Goal: Book appointment/travel/reservation

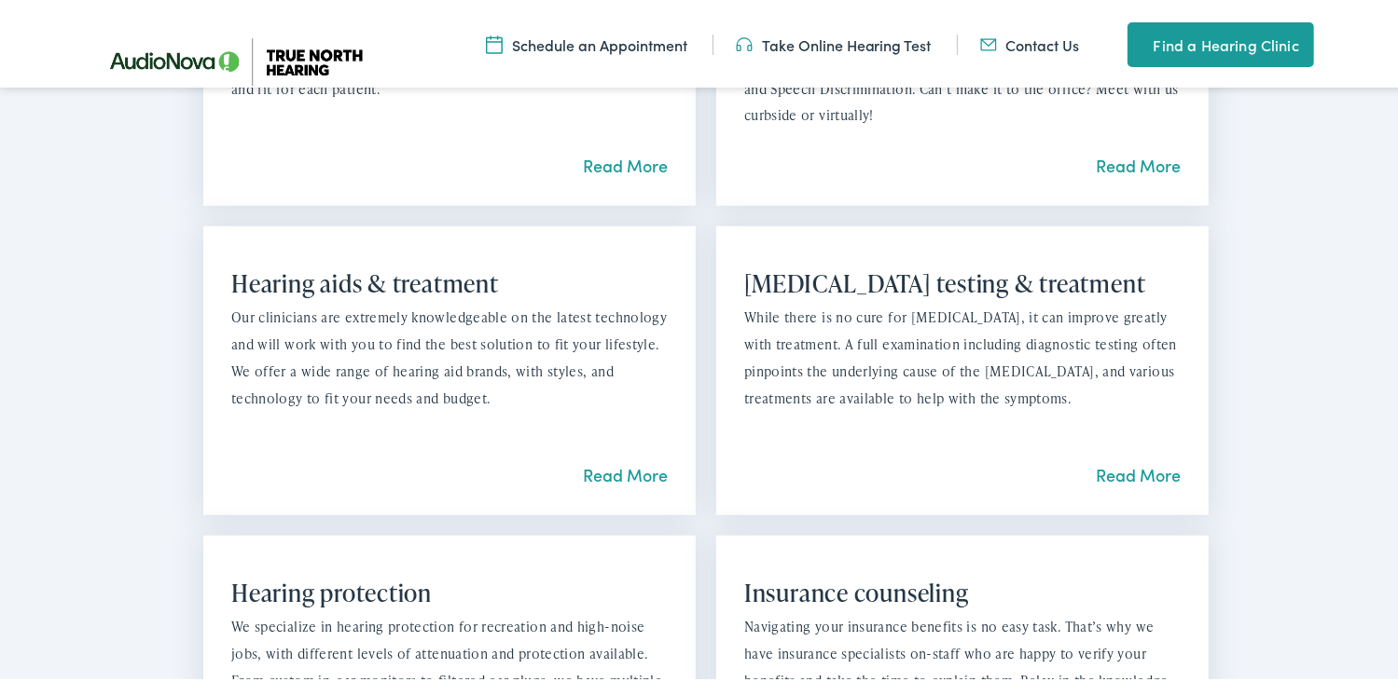
scroll to position [1585, 0]
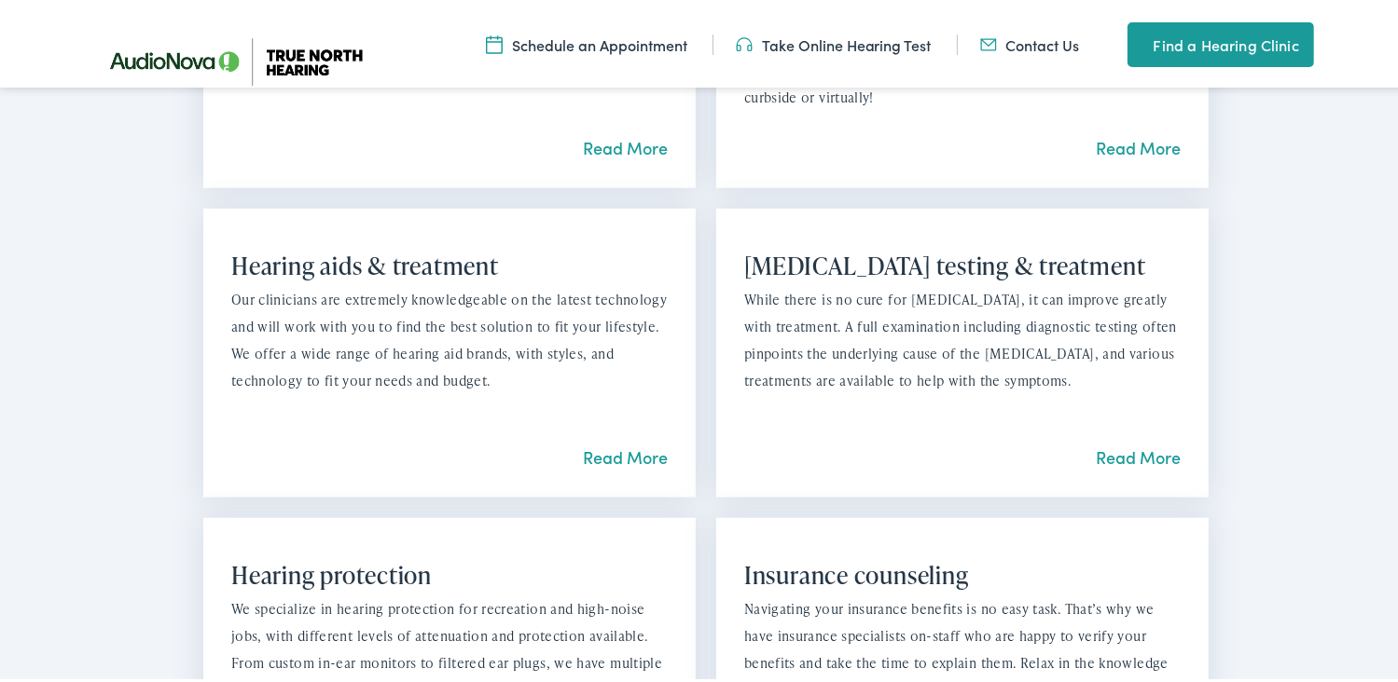
click at [1112, 454] on link "Read More" at bounding box center [1137, 453] width 85 height 23
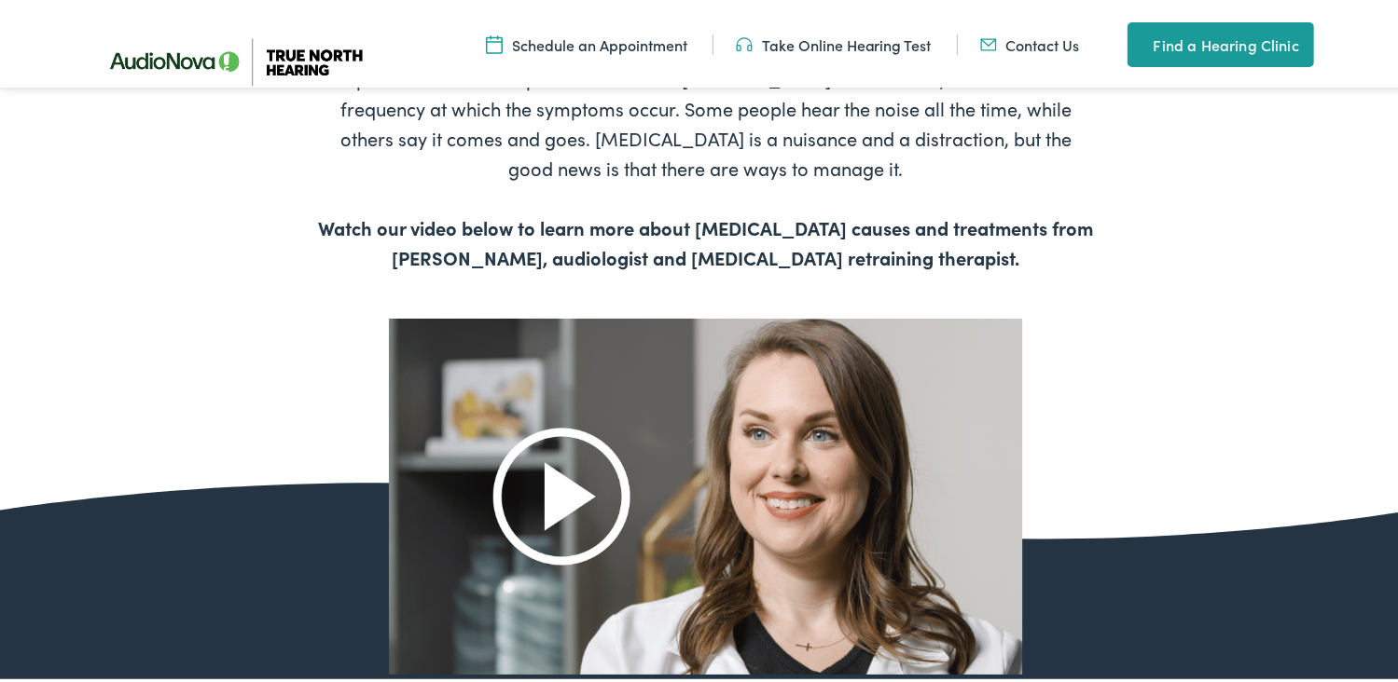
scroll to position [932, 0]
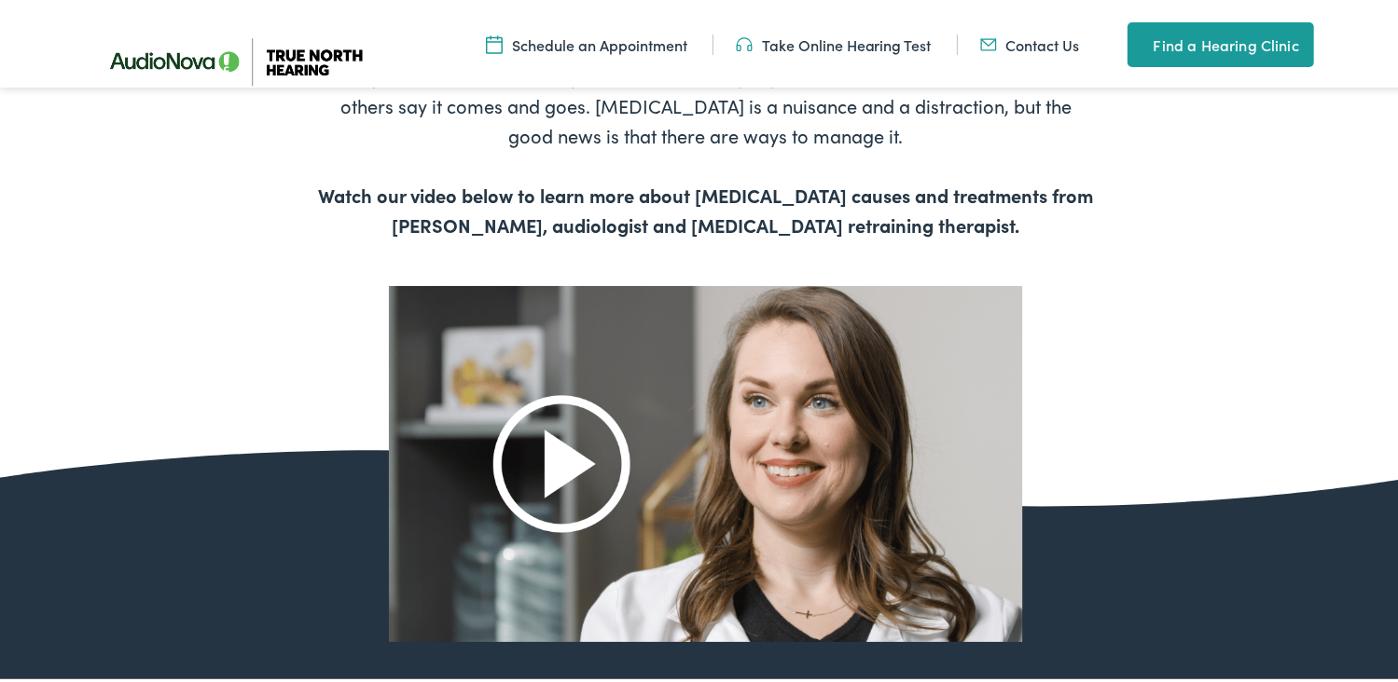
click at [549, 462] on img at bounding box center [706, 459] width 634 height 355
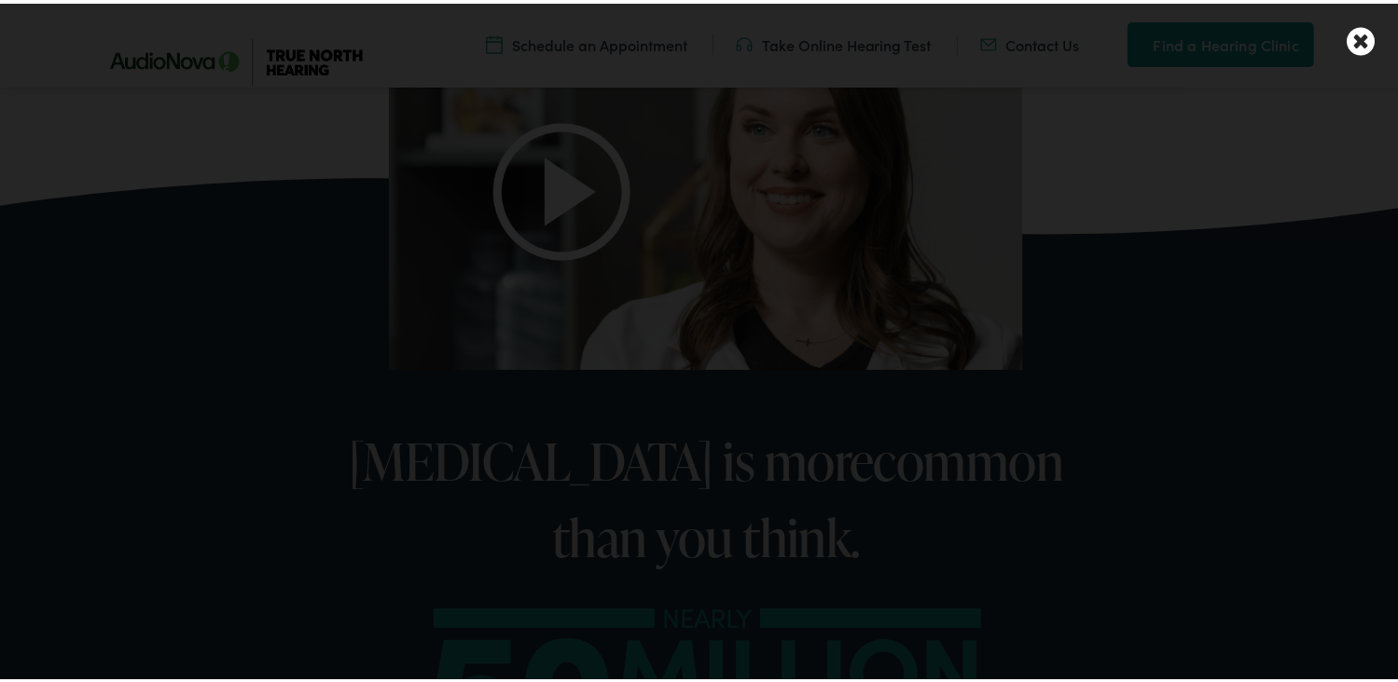
scroll to position [1305, 0]
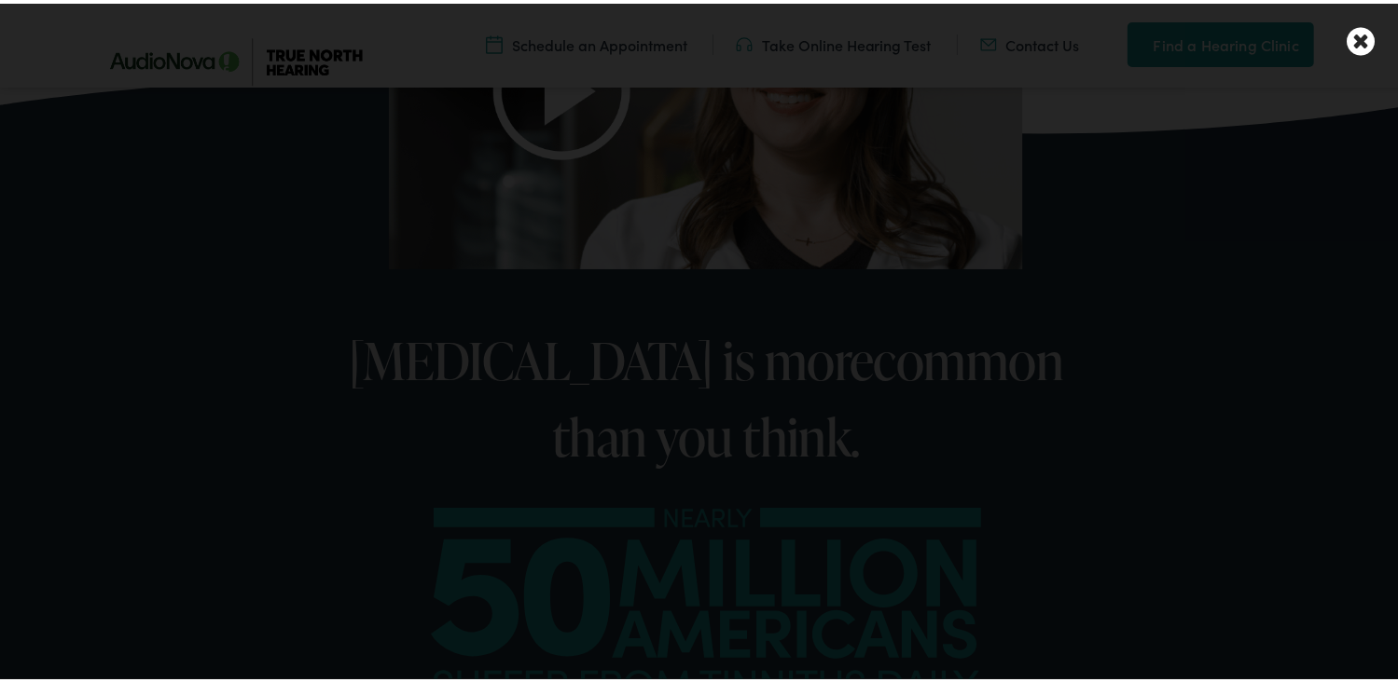
click at [1347, 39] on icon at bounding box center [1360, 37] width 28 height 33
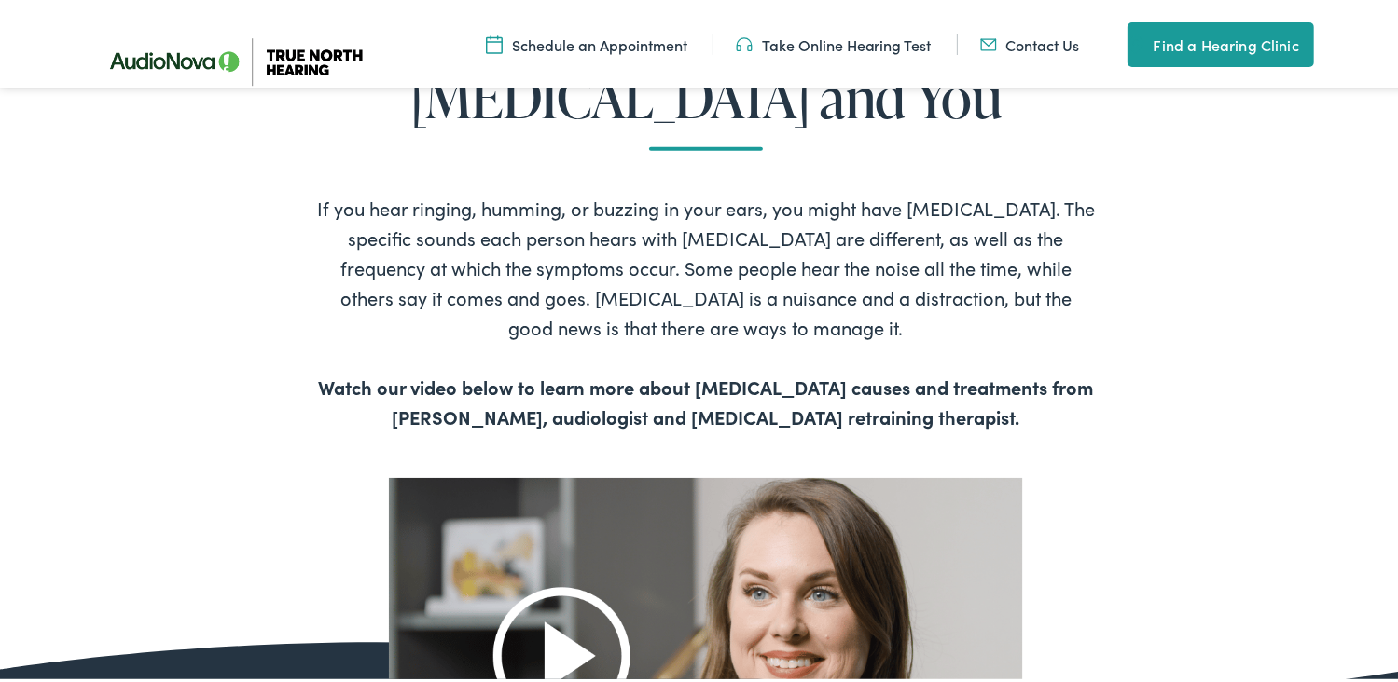
scroll to position [746, 0]
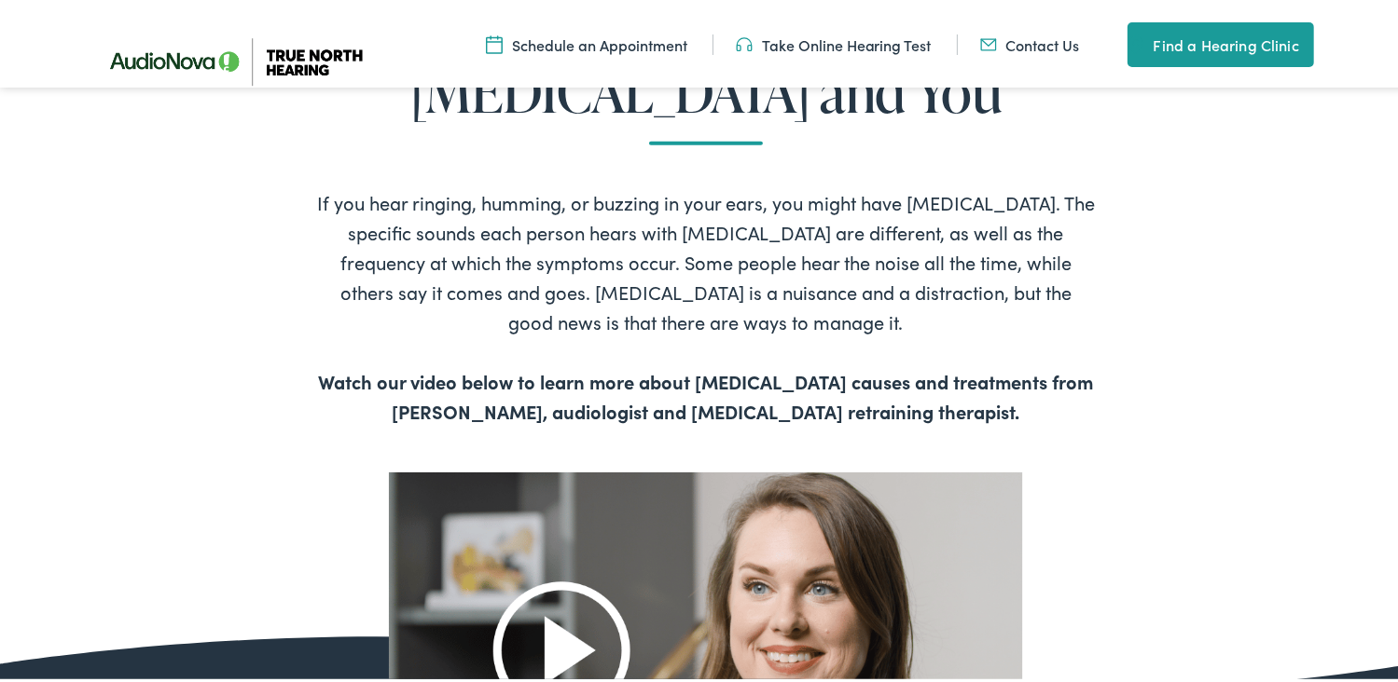
click at [634, 46] on link "Schedule an Appointment" at bounding box center [586, 41] width 201 height 21
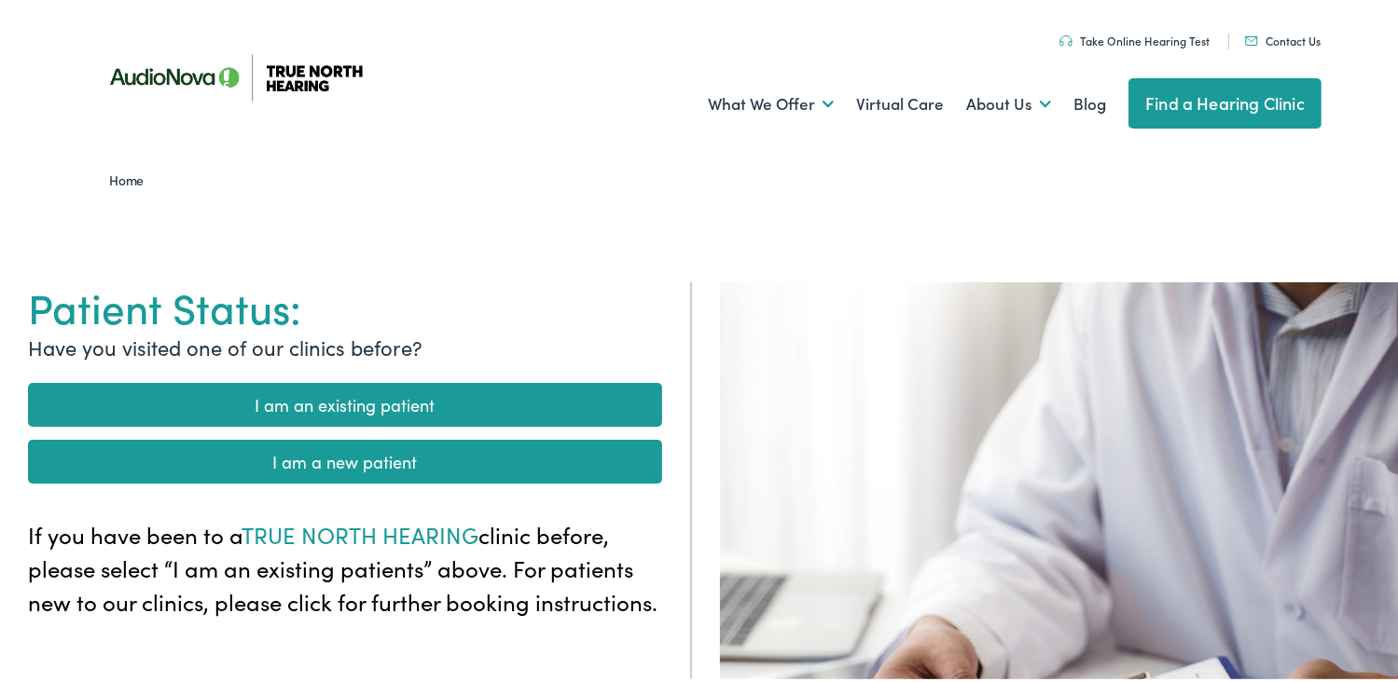
click at [475, 454] on link "I am a new patient" at bounding box center [345, 458] width 634 height 44
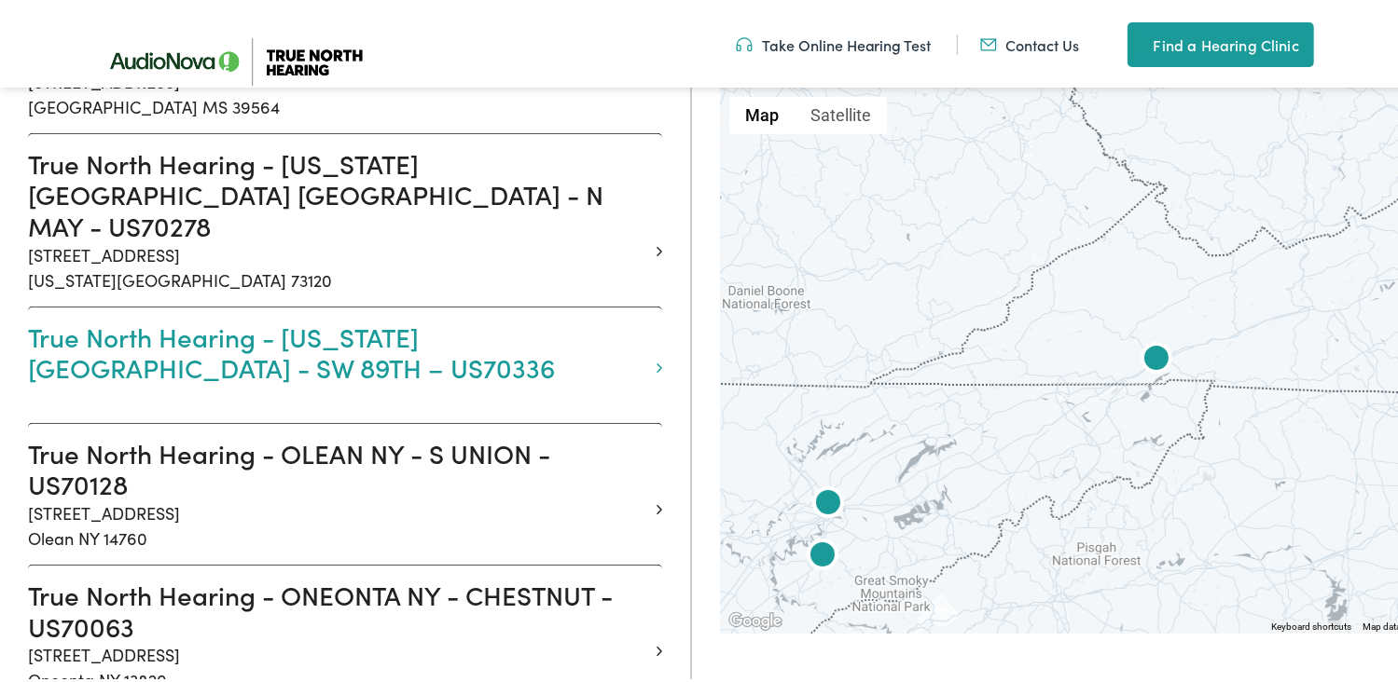
scroll to position [22562, 0]
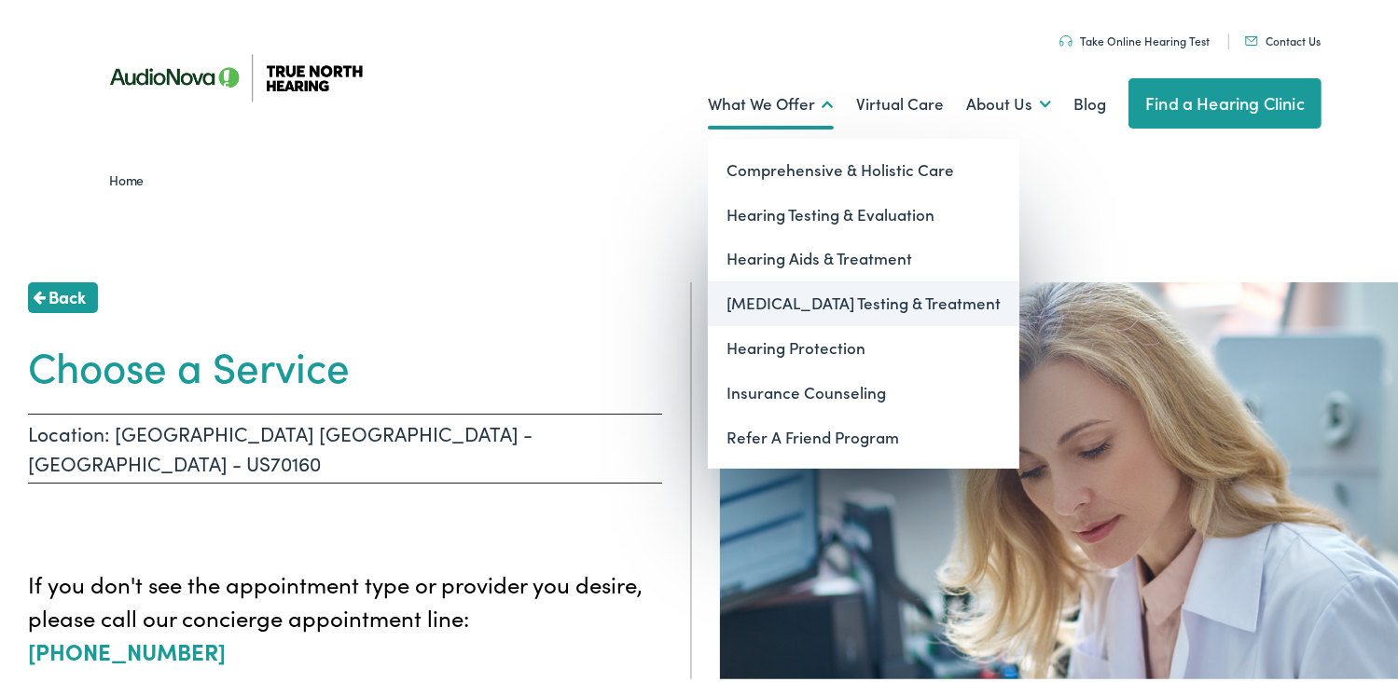
click at [809, 300] on link "[MEDICAL_DATA] Testing & Treatment" at bounding box center [863, 300] width 311 height 45
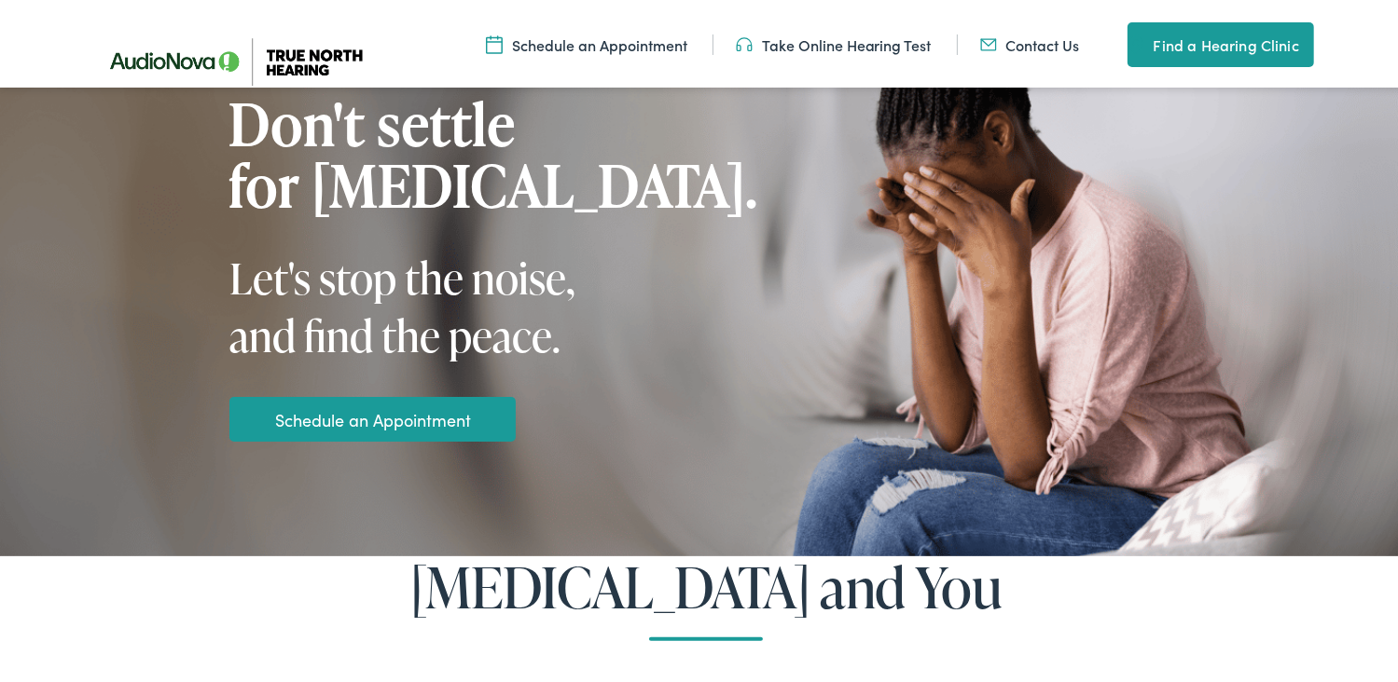
scroll to position [280, 0]
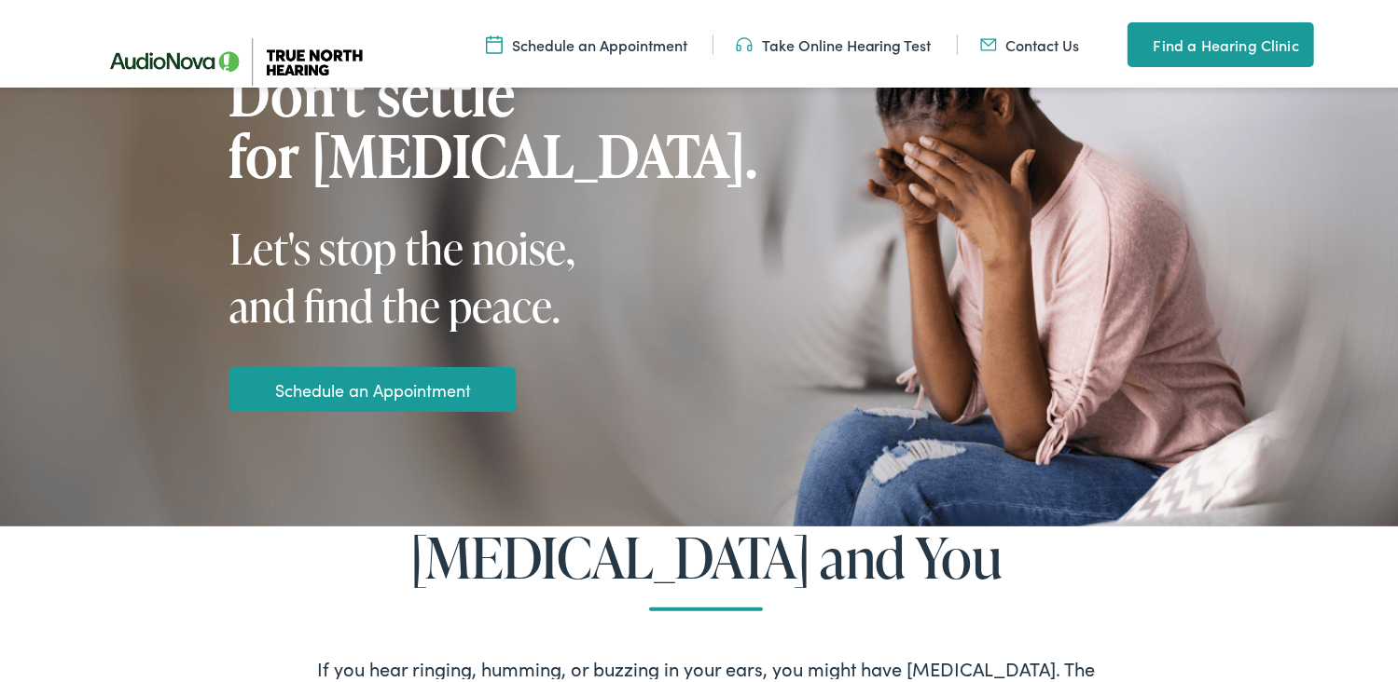
click at [402, 376] on link "Schedule an Appointment" at bounding box center [373, 386] width 196 height 25
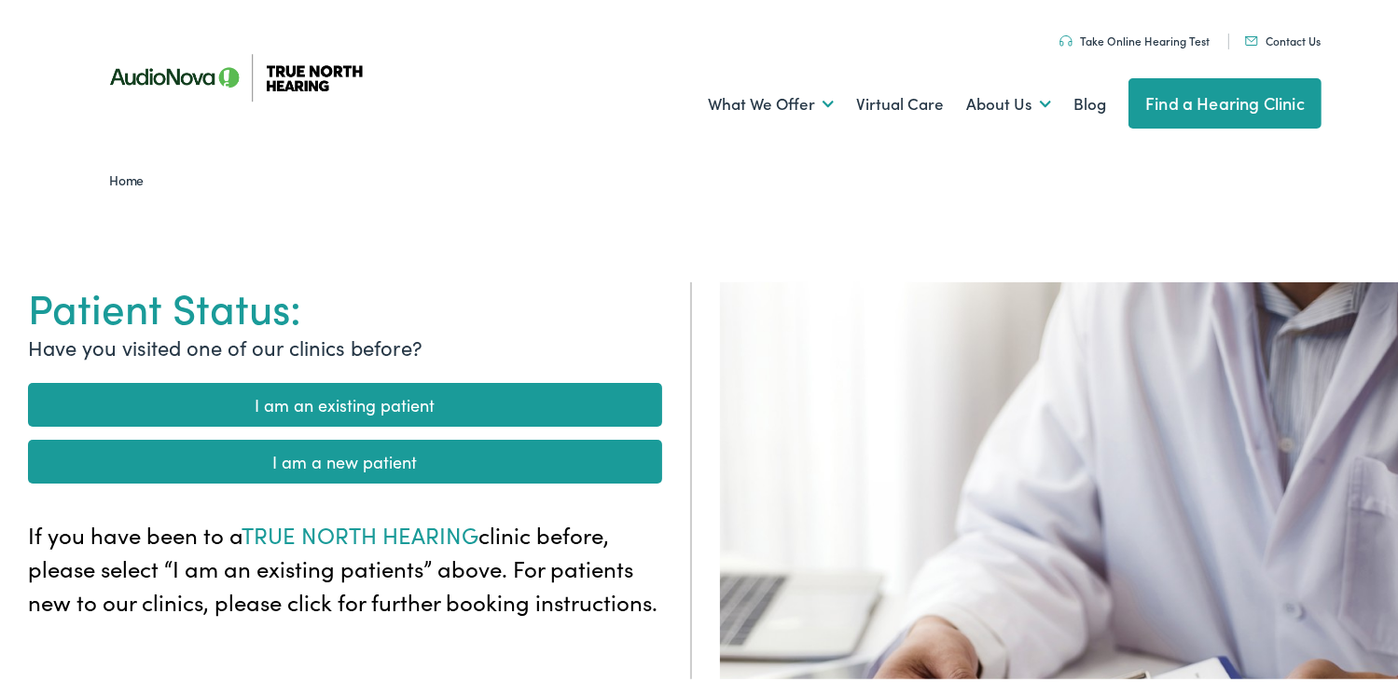
click at [406, 457] on link "I am a new patient" at bounding box center [345, 458] width 634 height 44
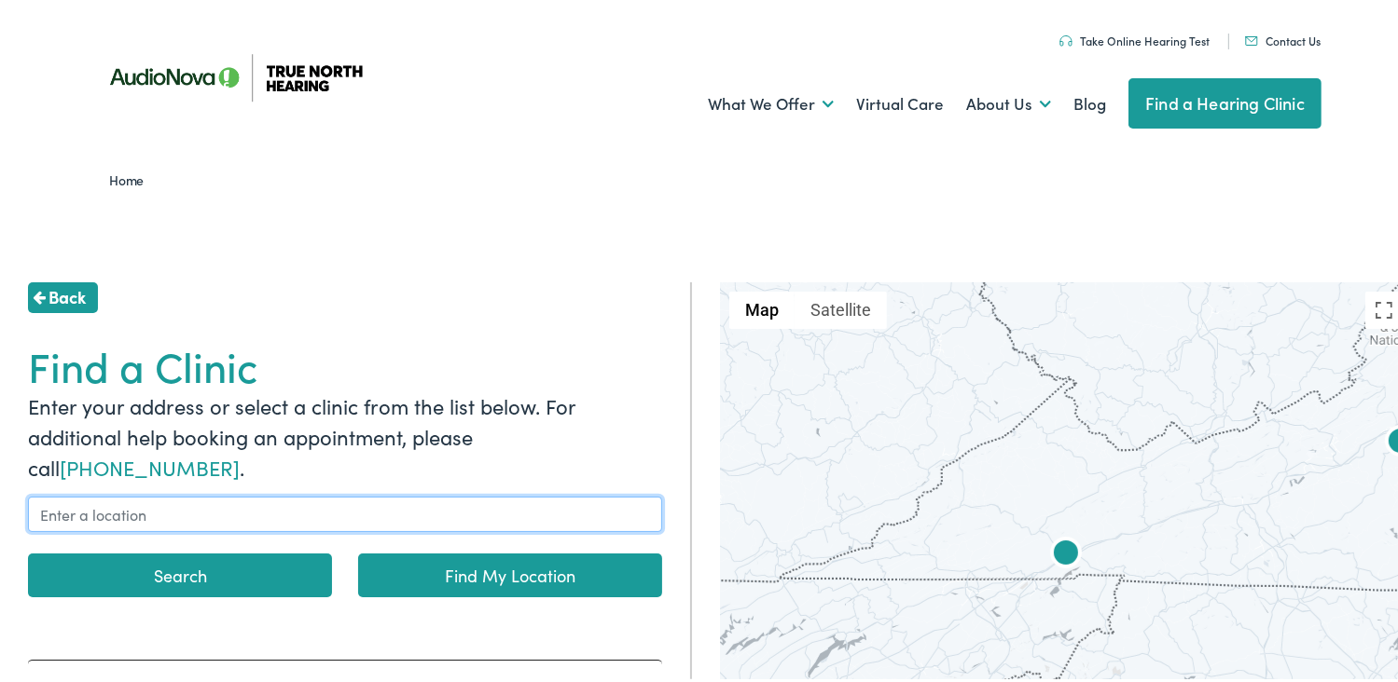
click at [405, 502] on input "text" at bounding box center [345, 510] width 634 height 35
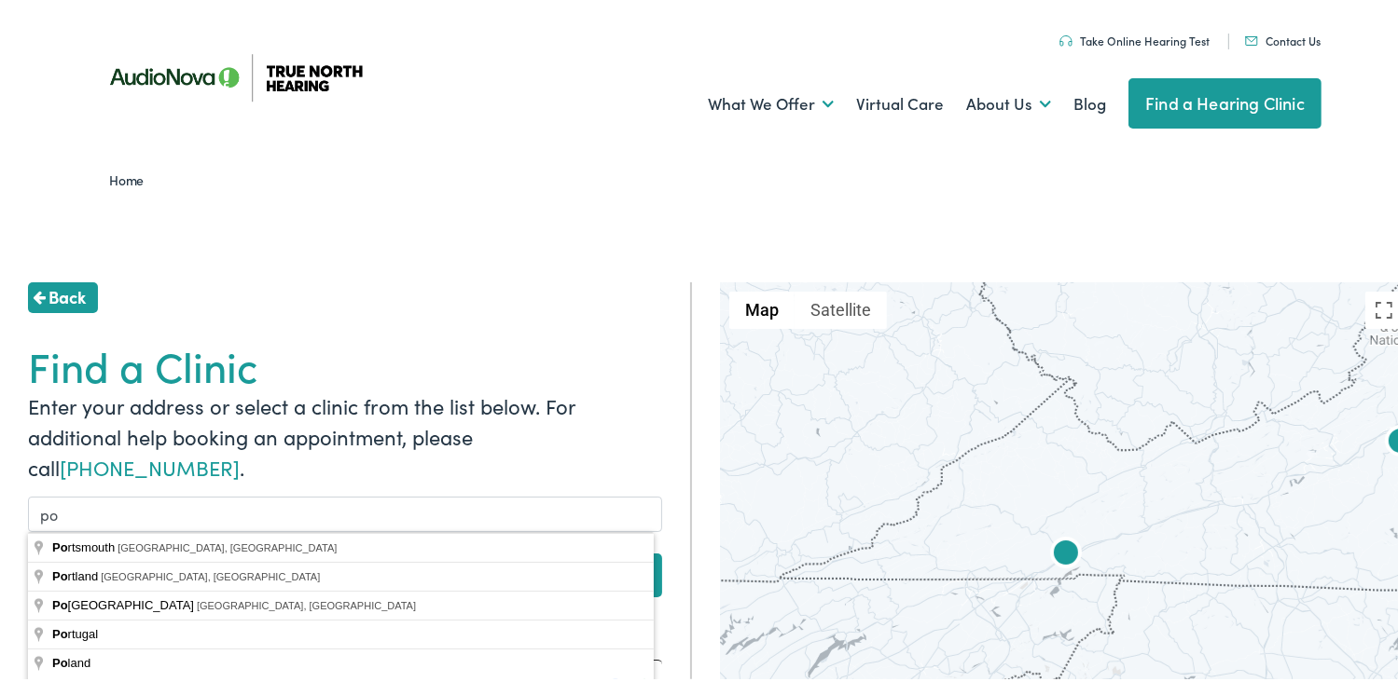
type input "[GEOGRAPHIC_DATA], [GEOGRAPHIC_DATA], [GEOGRAPHIC_DATA]"
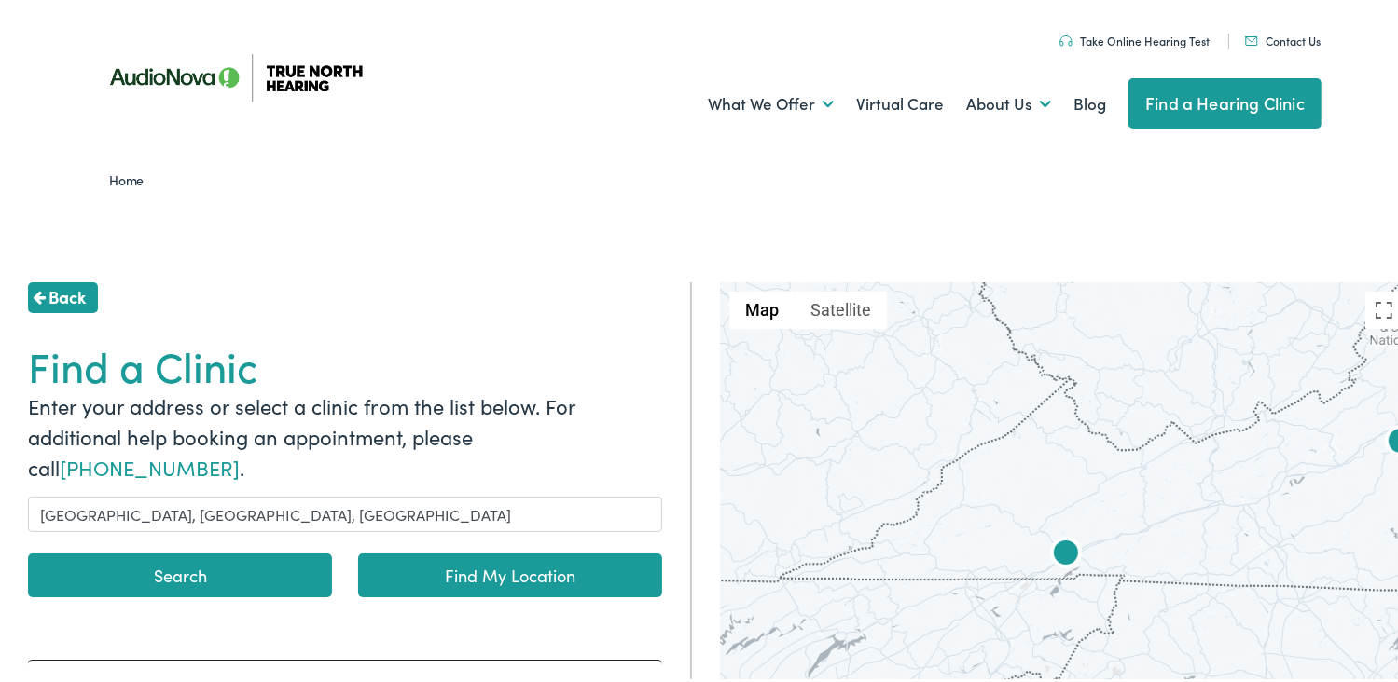
click at [257, 561] on button "Search" at bounding box center [180, 572] width 304 height 44
click at [250, 576] on button "Search" at bounding box center [180, 572] width 304 height 44
click at [269, 565] on button "Search" at bounding box center [180, 572] width 304 height 44
